Goal: Task Accomplishment & Management: Use online tool/utility

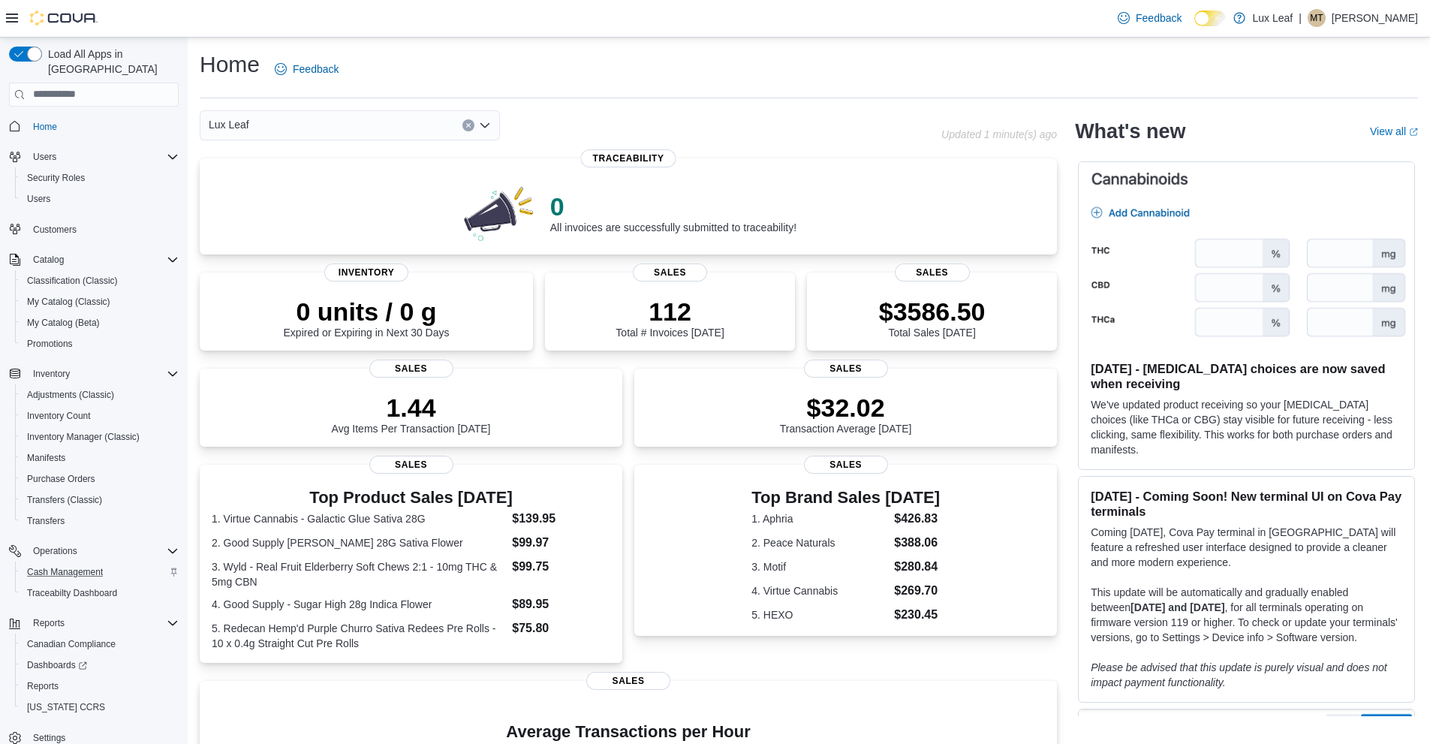
scroll to position [17, 0]
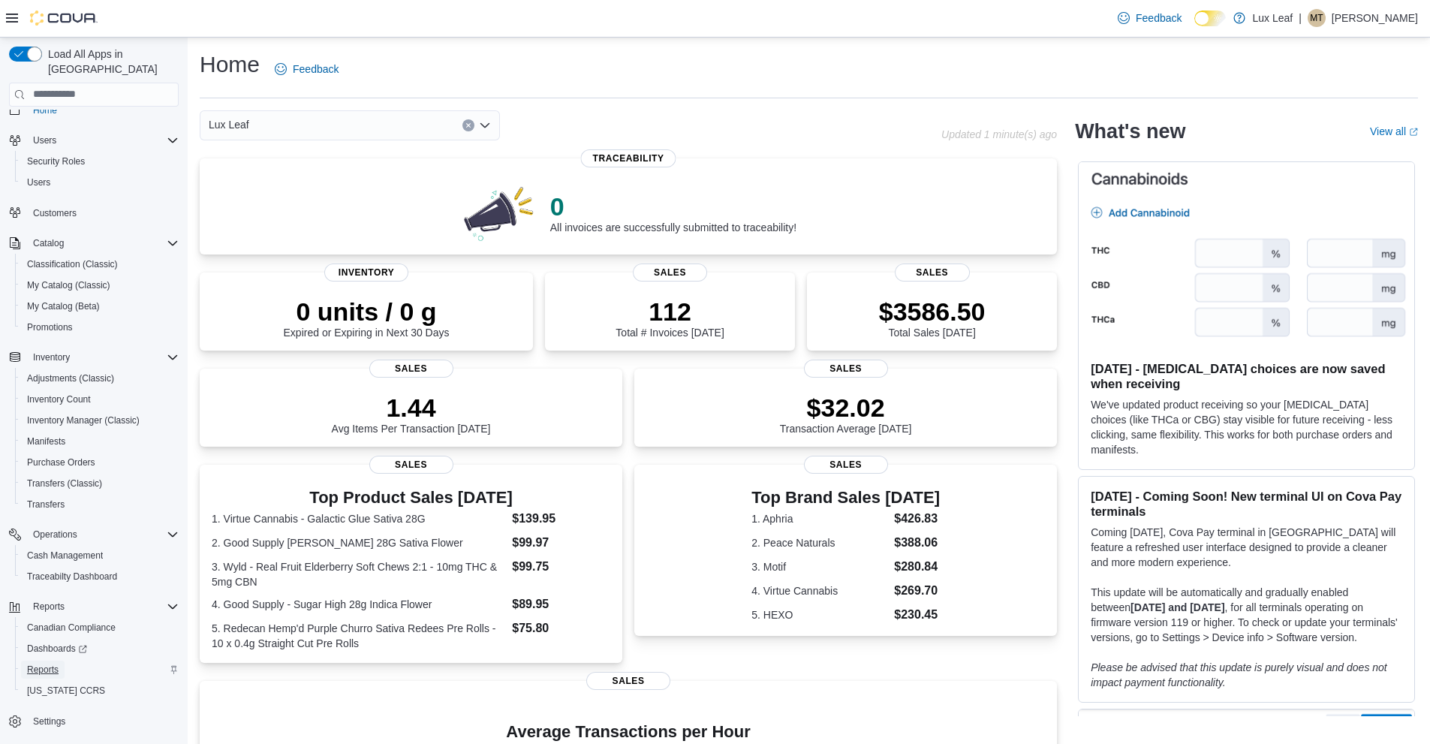
click at [53, 663] on span "Reports" at bounding box center [43, 669] width 32 height 12
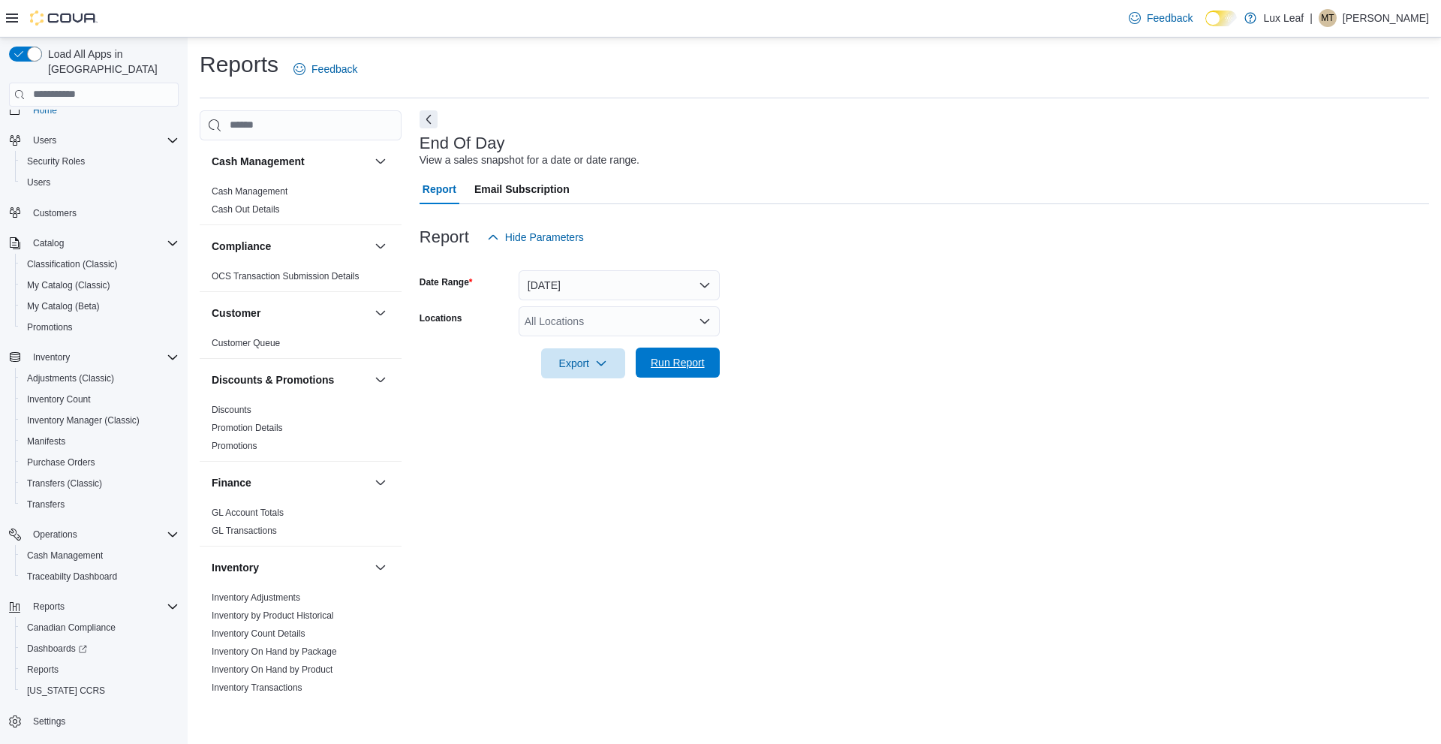
click at [714, 356] on button "Run Report" at bounding box center [678, 362] width 84 height 30
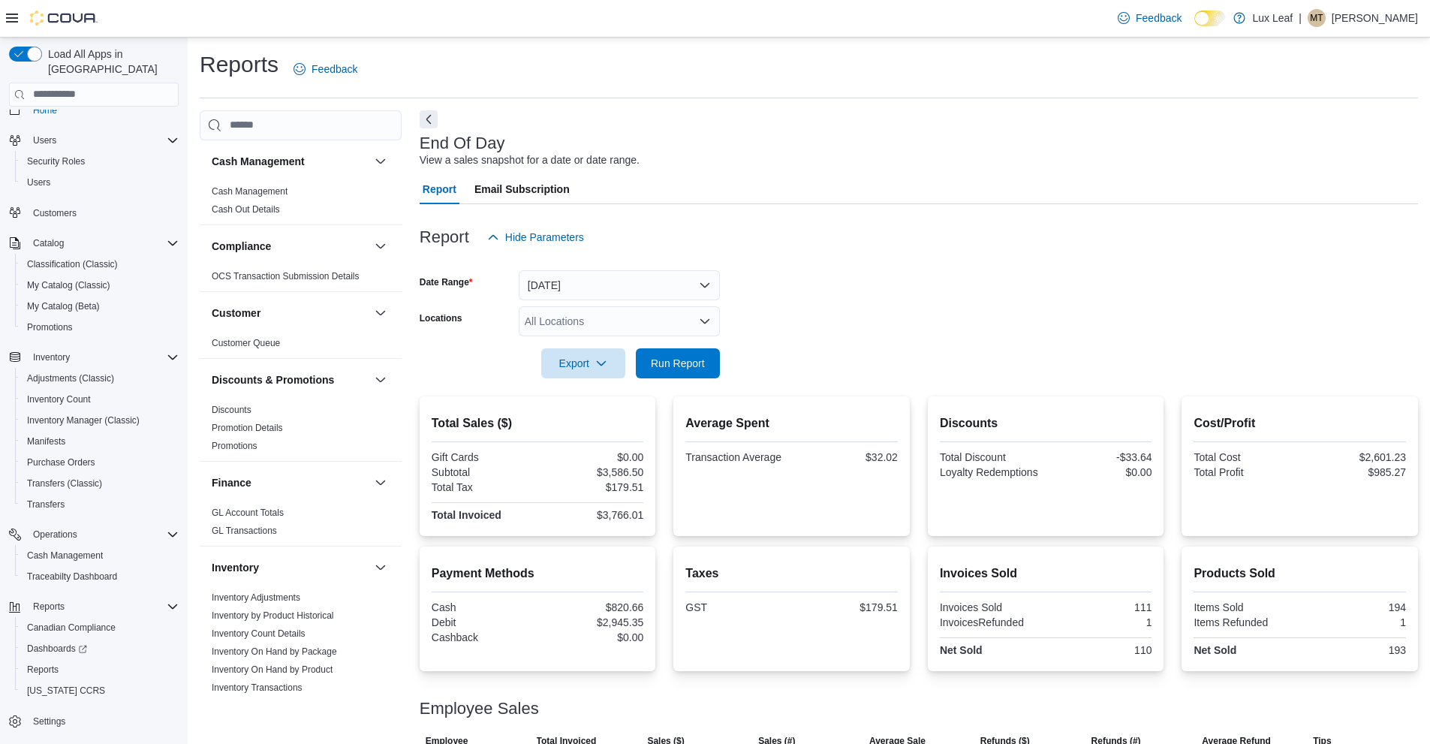
click at [651, 322] on div "All Locations" at bounding box center [619, 321] width 201 height 30
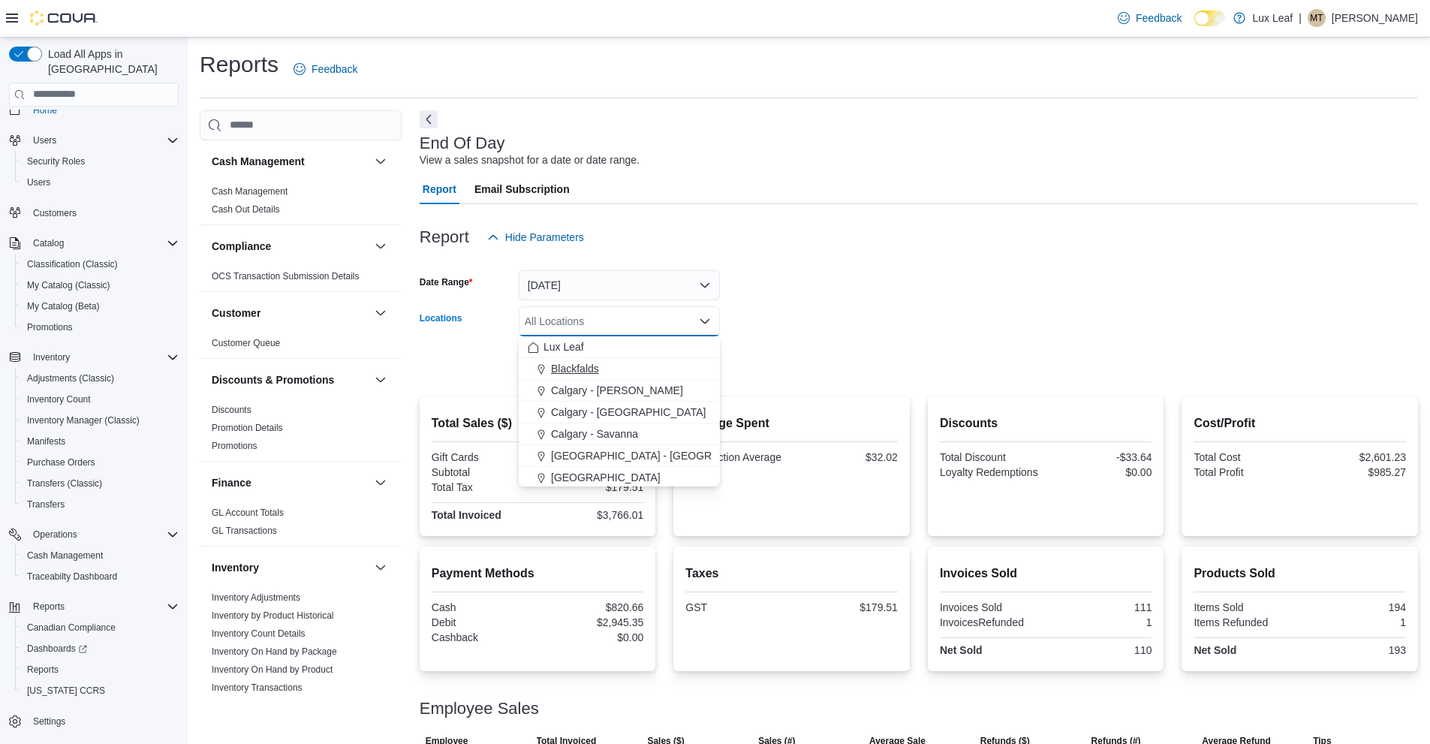
click at [587, 361] on span "Blackfalds" at bounding box center [575, 368] width 48 height 15
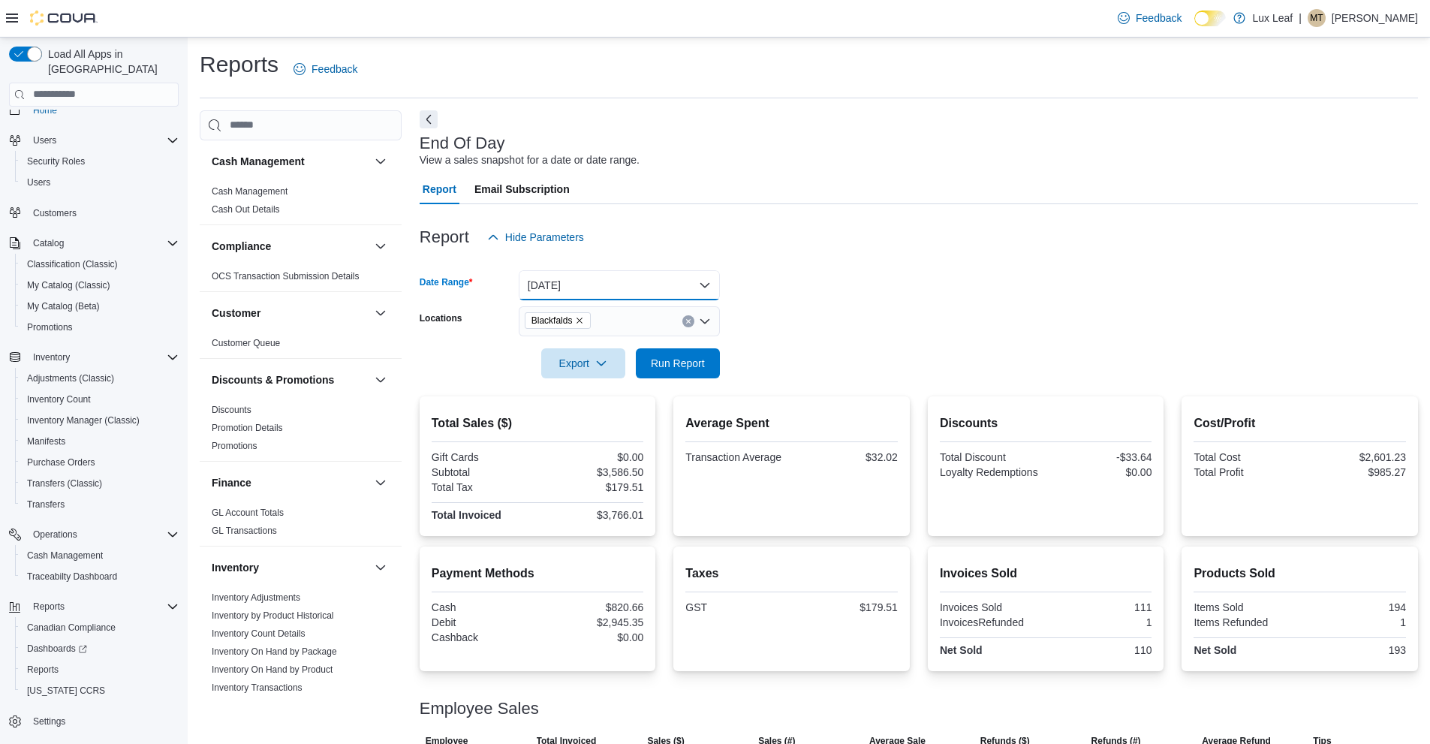
click at [613, 277] on button "[DATE]" at bounding box center [619, 285] width 201 height 30
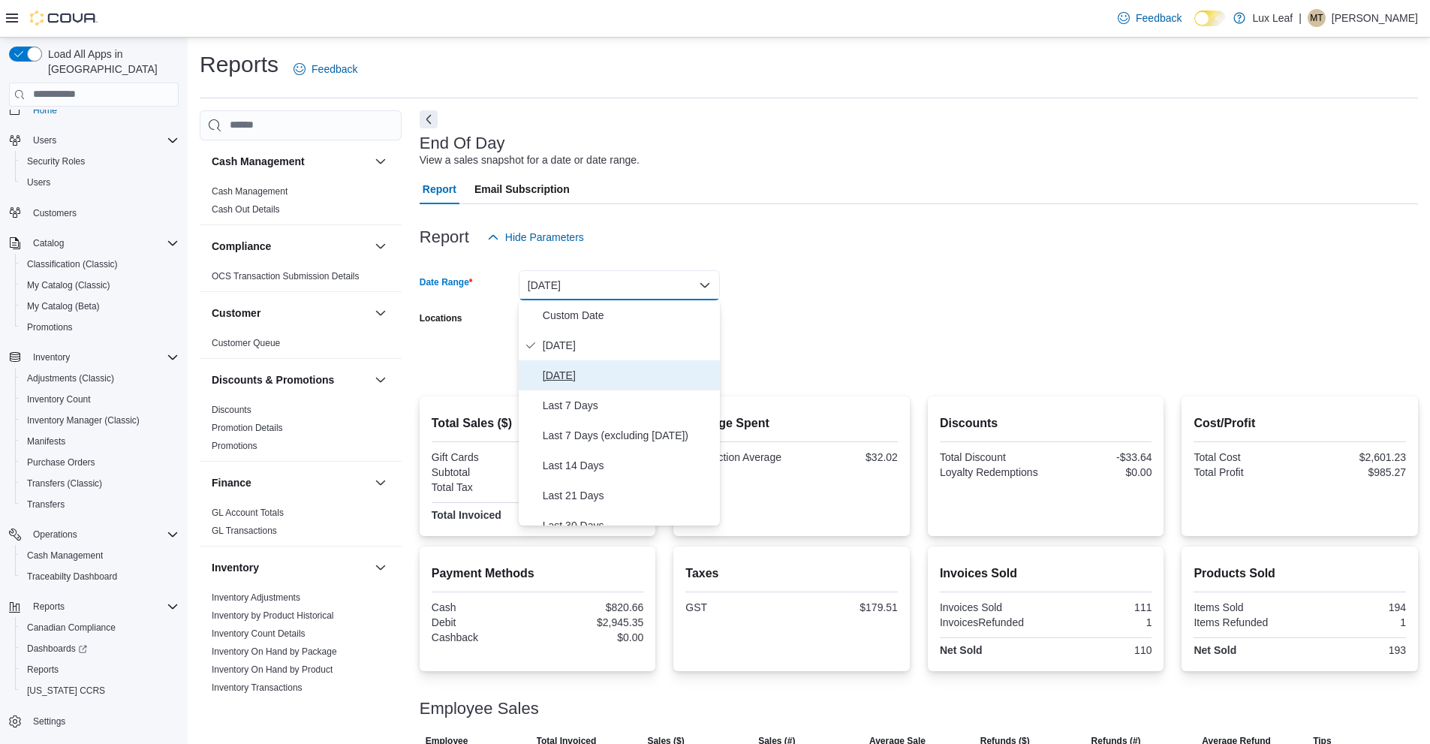
click at [605, 374] on span "[DATE]" at bounding box center [628, 375] width 171 height 18
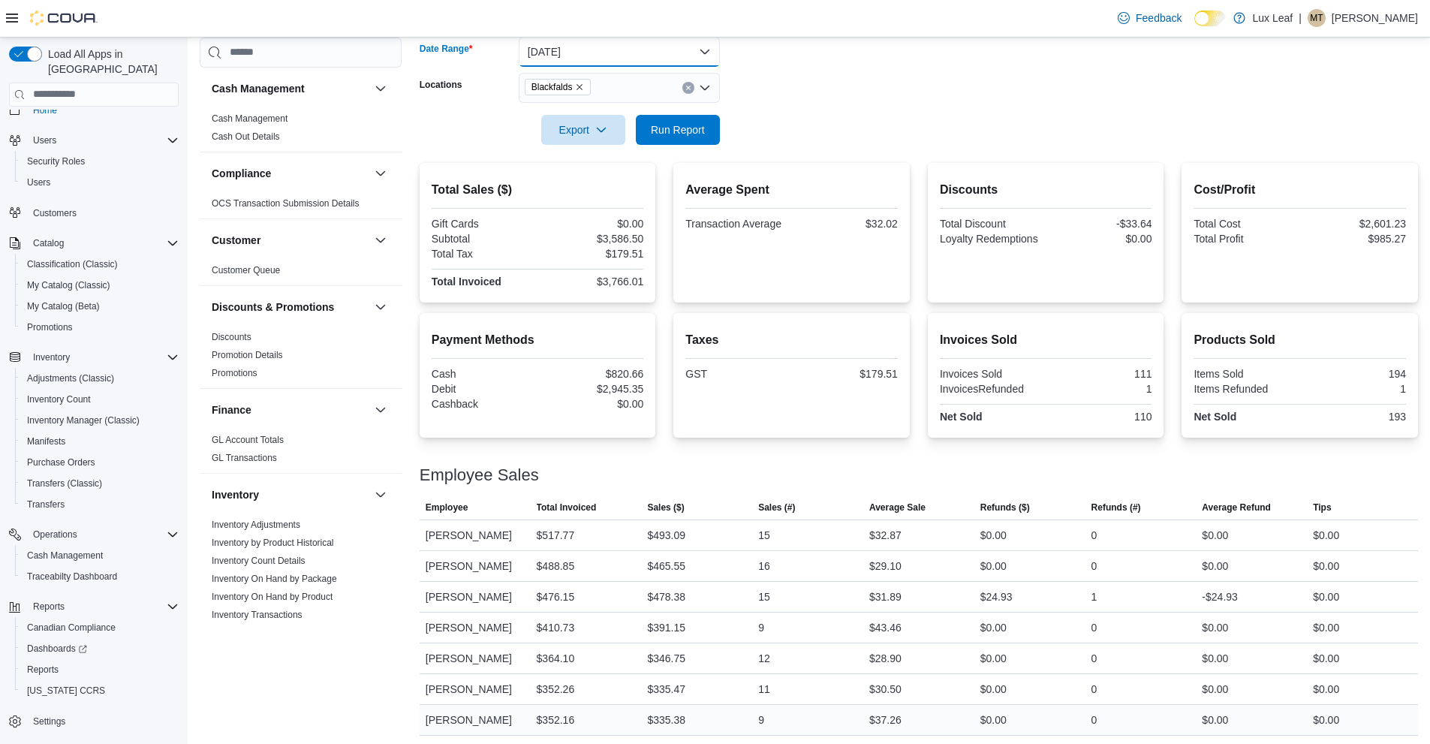
scroll to position [150, 0]
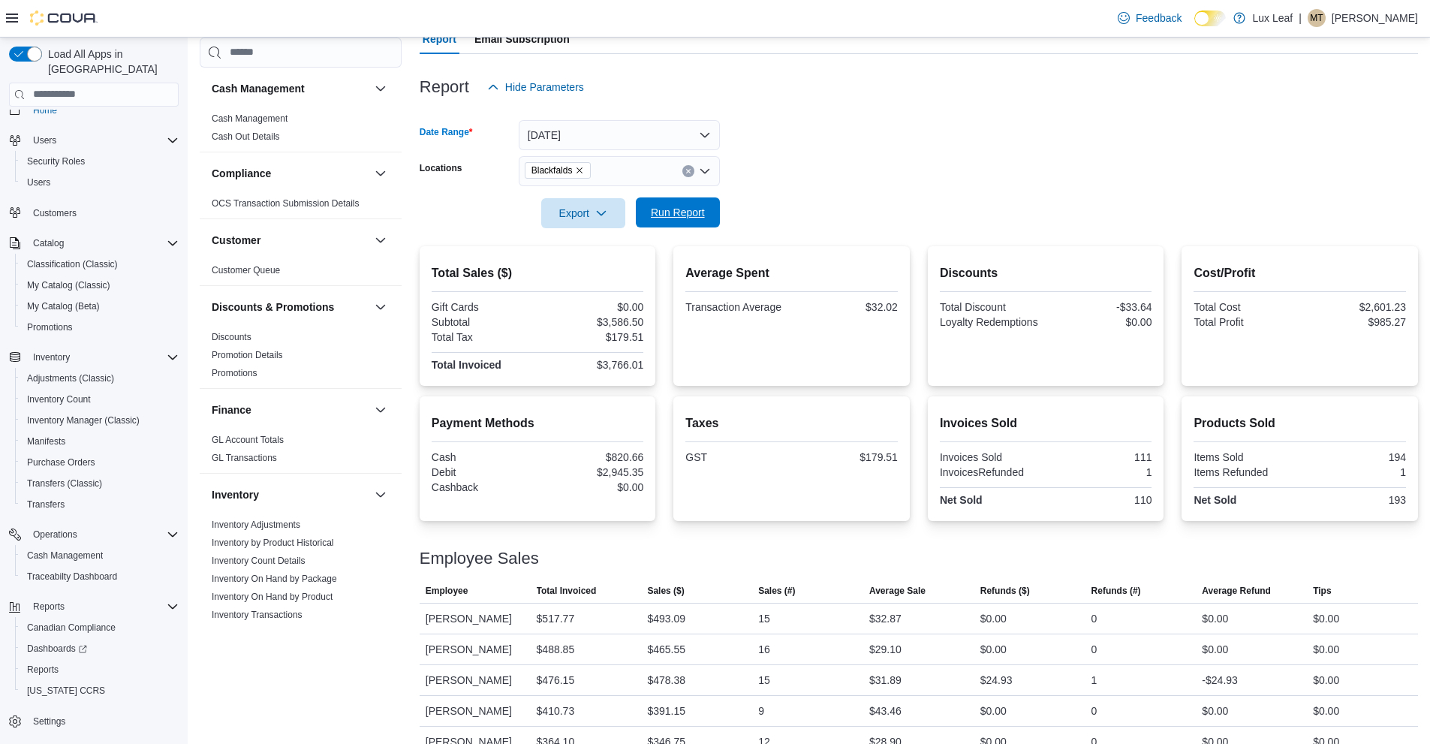
click at [696, 220] on span "Run Report" at bounding box center [678, 212] width 66 height 30
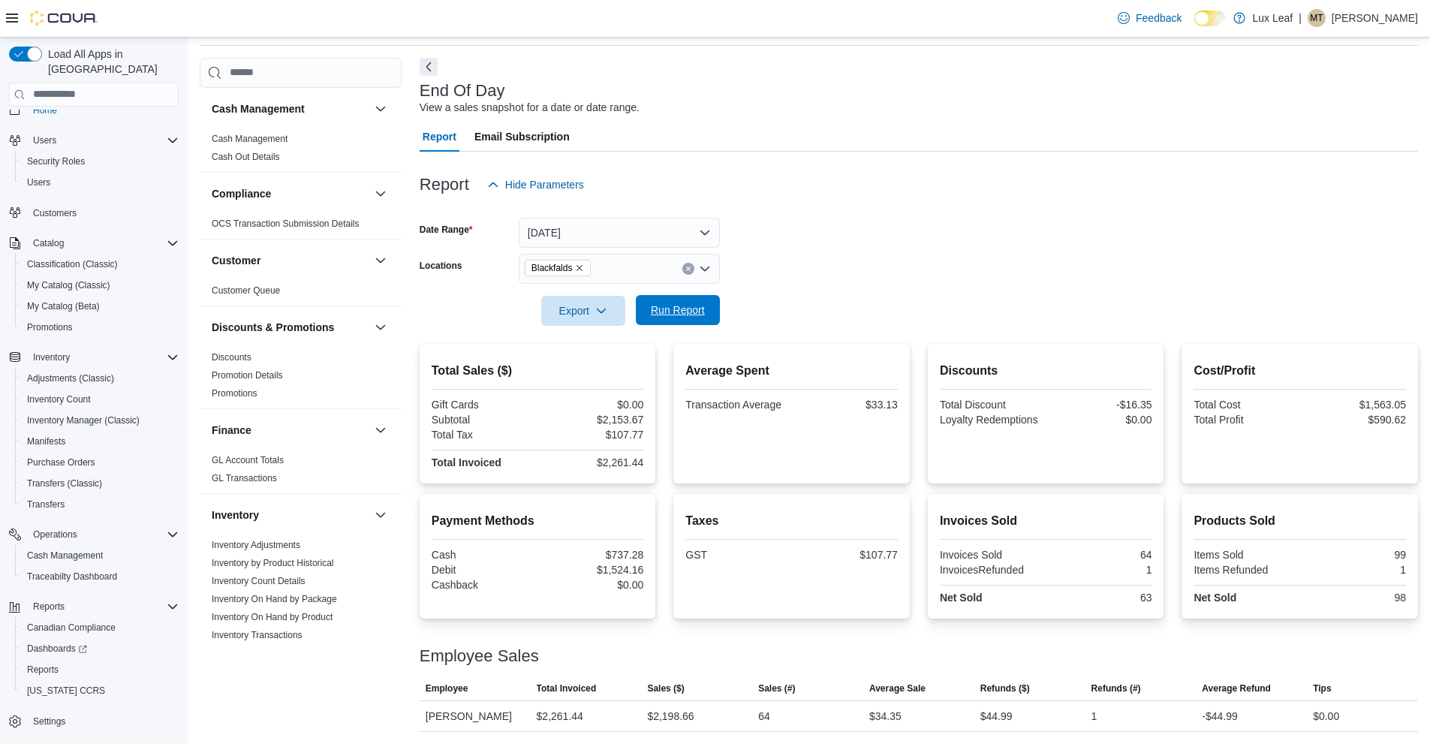
scroll to position [53, 0]
